Goal: Transaction & Acquisition: Purchase product/service

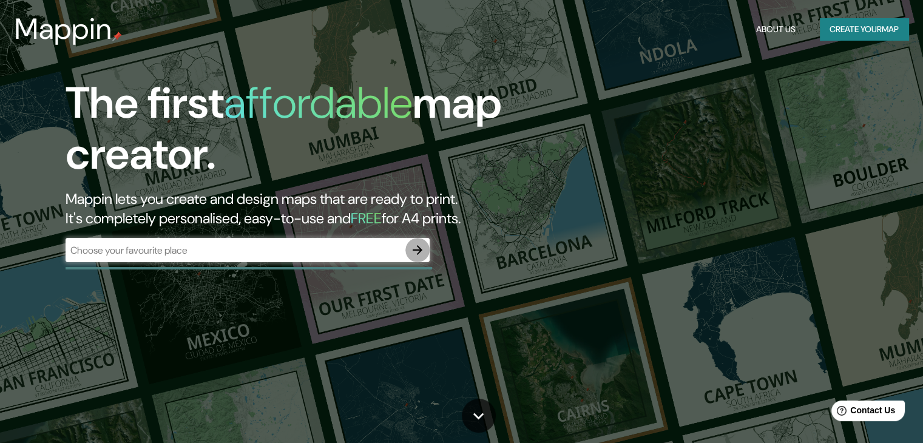
click at [419, 253] on icon "button" at bounding box center [417, 250] width 15 height 15
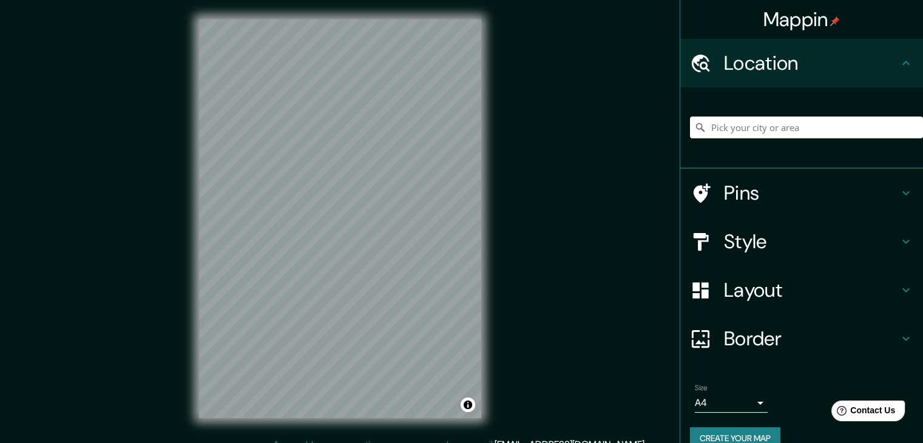
click at [756, 130] on input "Pick your city or area" at bounding box center [806, 127] width 233 height 22
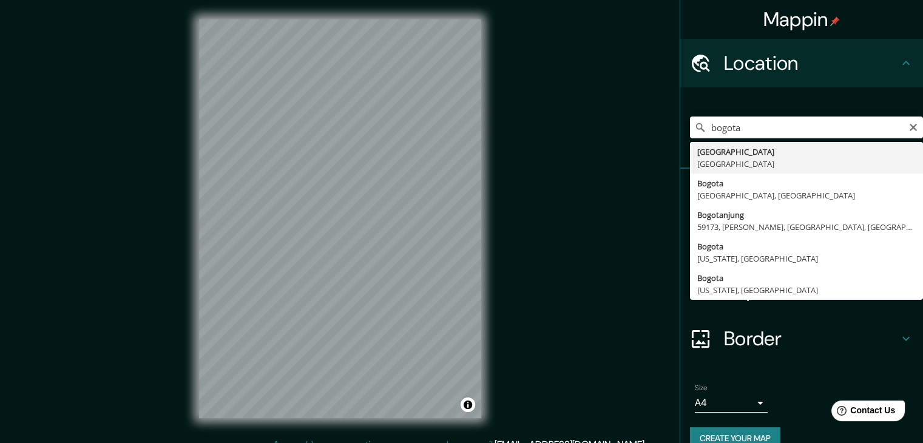
type input "[GEOGRAPHIC_DATA], [GEOGRAPHIC_DATA]"
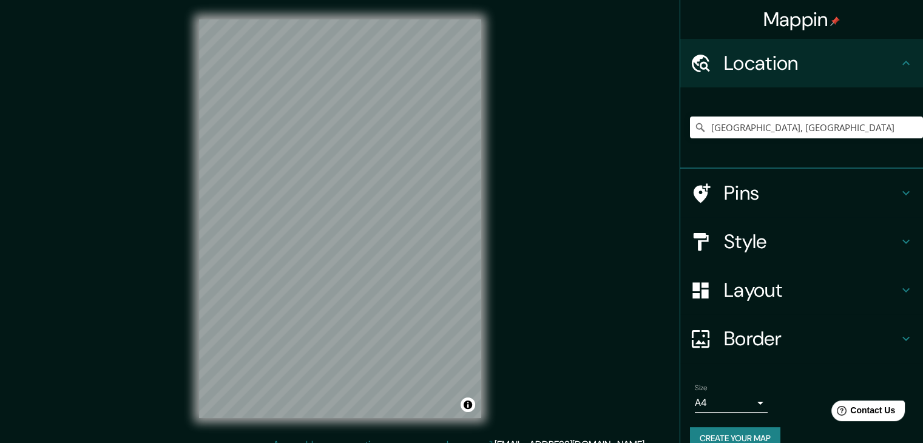
click at [770, 181] on h4 "Pins" at bounding box center [811, 193] width 175 height 24
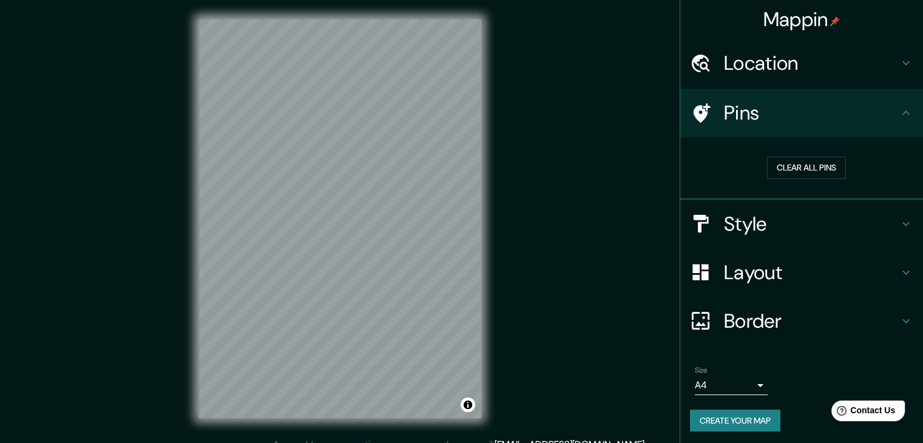
click at [762, 229] on h4 "Style" at bounding box center [811, 224] width 175 height 24
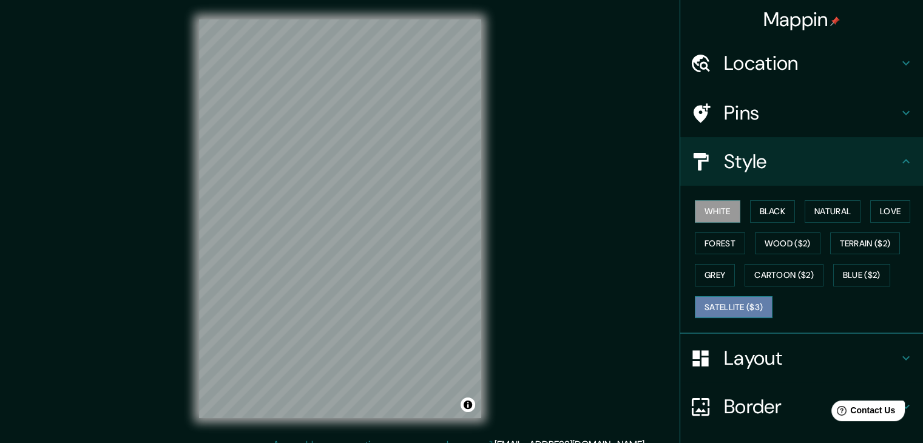
click at [754, 301] on button "Satellite ($3)" at bounding box center [734, 307] width 78 height 22
click at [714, 209] on button "White" at bounding box center [717, 211] width 45 height 22
click at [755, 209] on button "Black" at bounding box center [772, 211] width 45 height 22
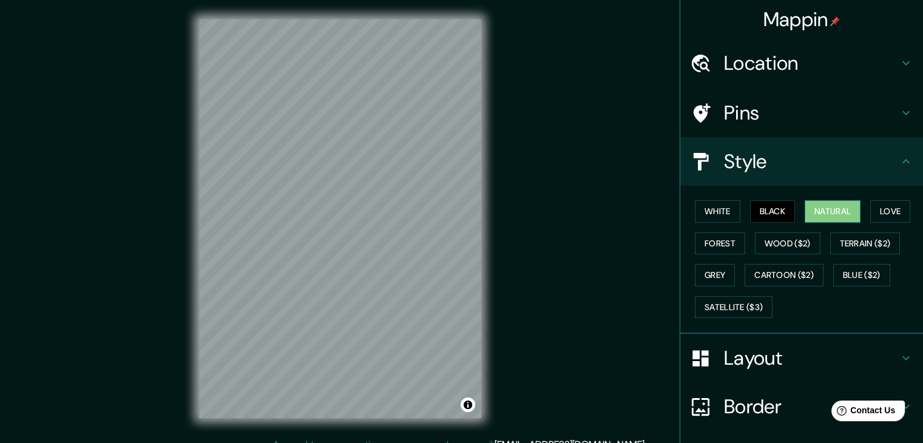
click at [808, 210] on button "Natural" at bounding box center [832, 211] width 56 height 22
click at [886, 208] on button "Love" at bounding box center [890, 211] width 40 height 22
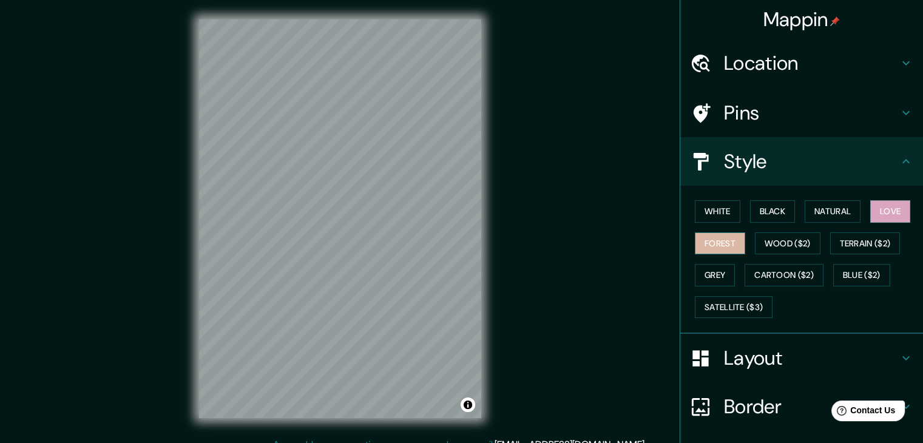
click at [720, 243] on button "Forest" at bounding box center [720, 243] width 50 height 22
click at [780, 238] on button "Wood ($2)" at bounding box center [788, 243] width 66 height 22
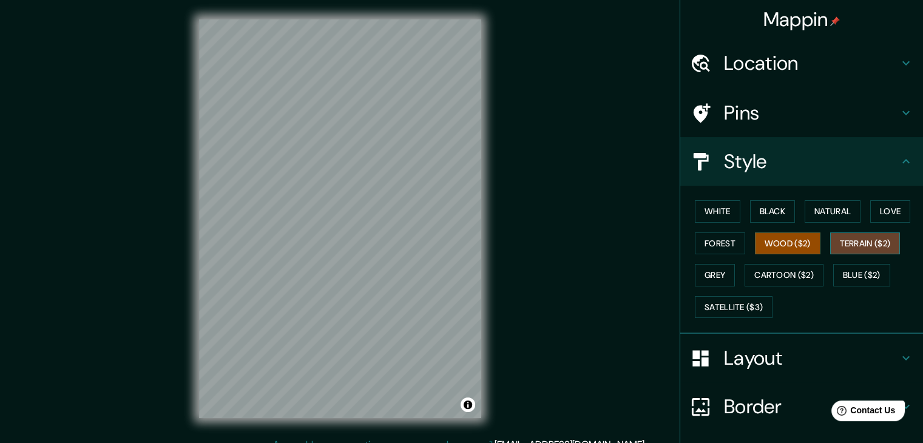
click at [852, 242] on button "Terrain ($2)" at bounding box center [865, 243] width 70 height 22
click at [707, 277] on button "Grey" at bounding box center [715, 275] width 40 height 22
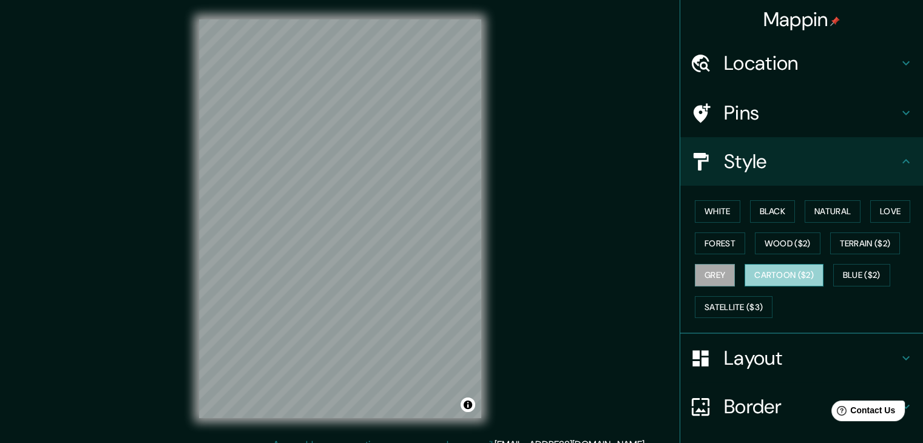
click at [781, 275] on button "Cartoon ($2)" at bounding box center [783, 275] width 79 height 22
click at [871, 272] on button "Blue ($2)" at bounding box center [861, 275] width 57 height 22
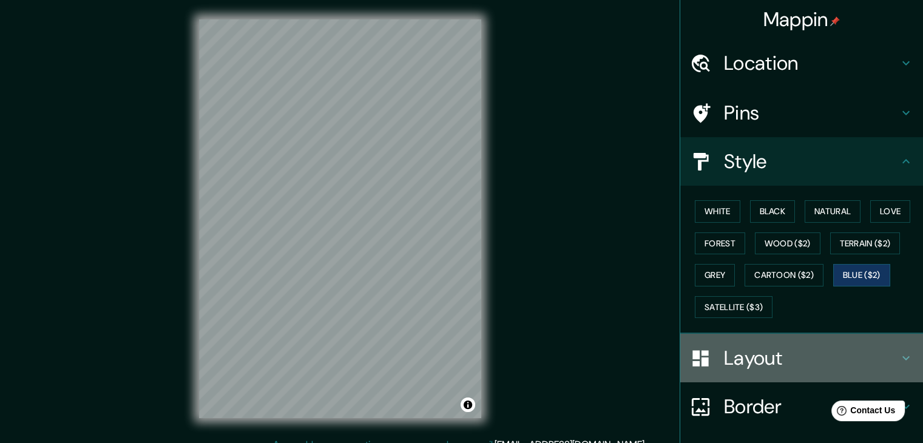
click at [755, 352] on h4 "Layout" at bounding box center [811, 358] width 175 height 24
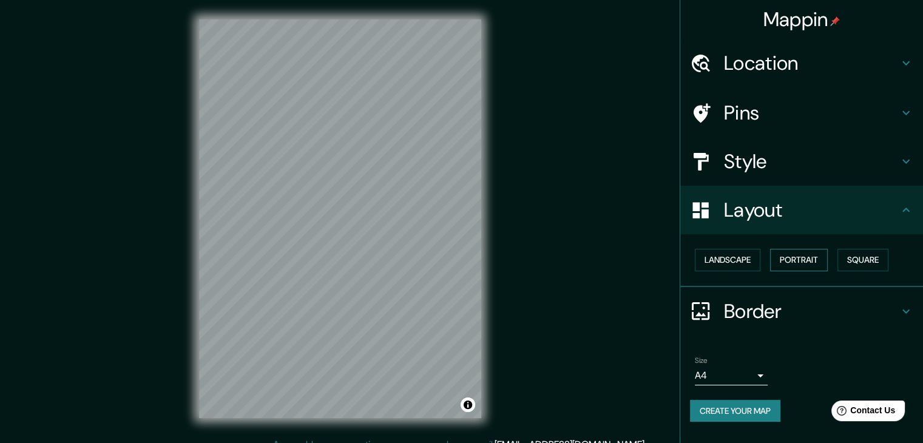
click at [789, 254] on button "Portrait" at bounding box center [799, 260] width 58 height 22
click at [738, 261] on button "Landscape" at bounding box center [728, 260] width 66 height 22
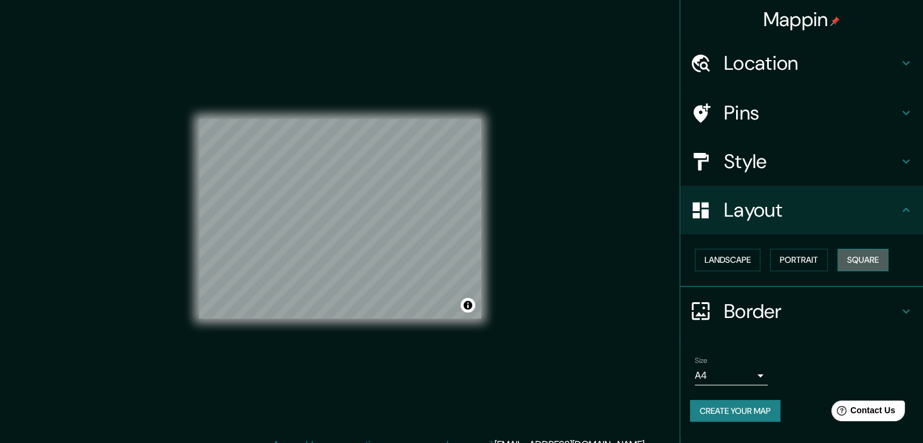
click at [854, 260] on button "Square" at bounding box center [862, 260] width 51 height 22
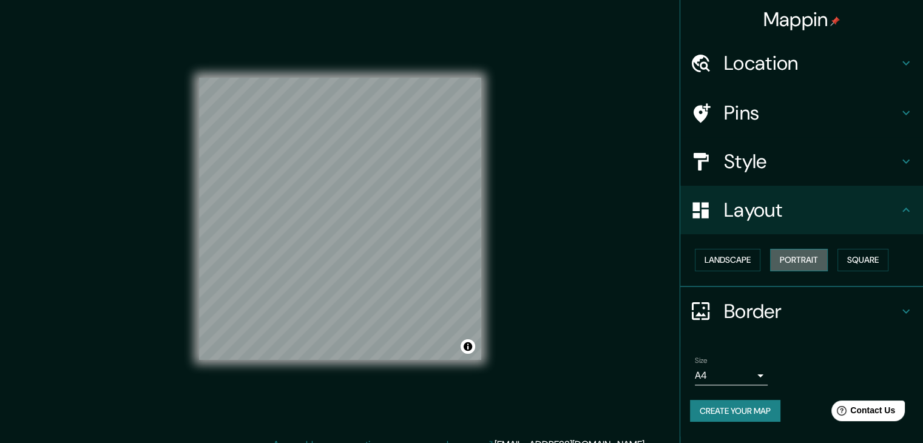
click at [804, 251] on button "Portrait" at bounding box center [799, 260] width 58 height 22
